Goal: Transaction & Acquisition: Book appointment/travel/reservation

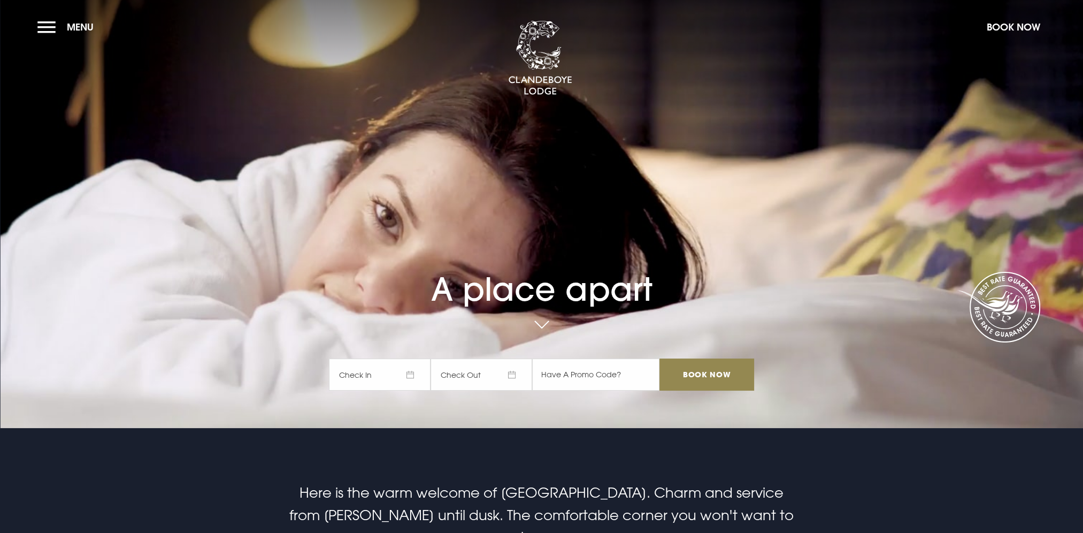
click at [404, 379] on span "Check In" at bounding box center [380, 374] width 102 height 32
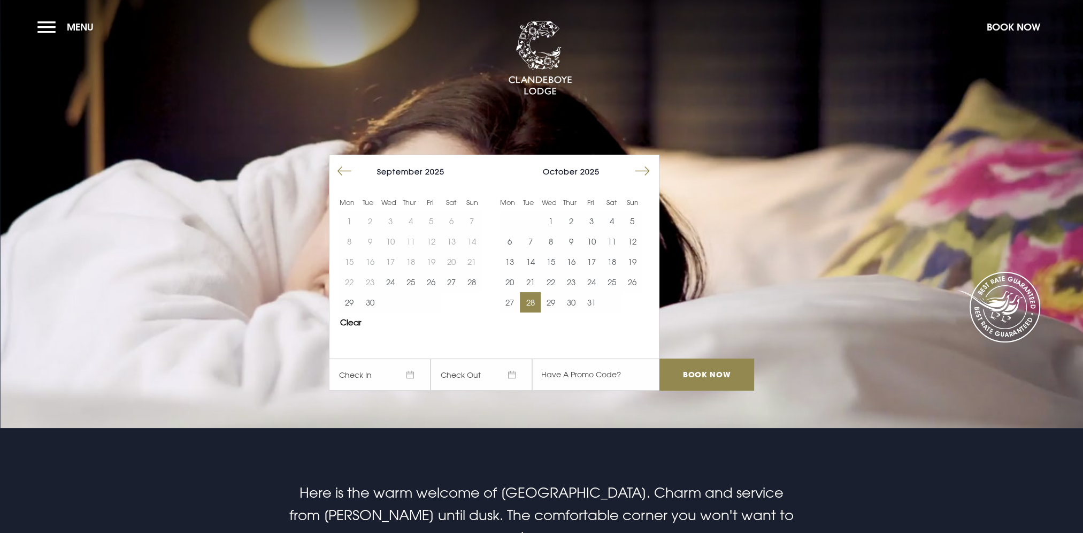
click at [537, 302] on button "28" at bounding box center [530, 302] width 20 height 20
click at [686, 371] on input "Book Now" at bounding box center [707, 374] width 94 height 32
